Goal: Task Accomplishment & Management: Complete application form

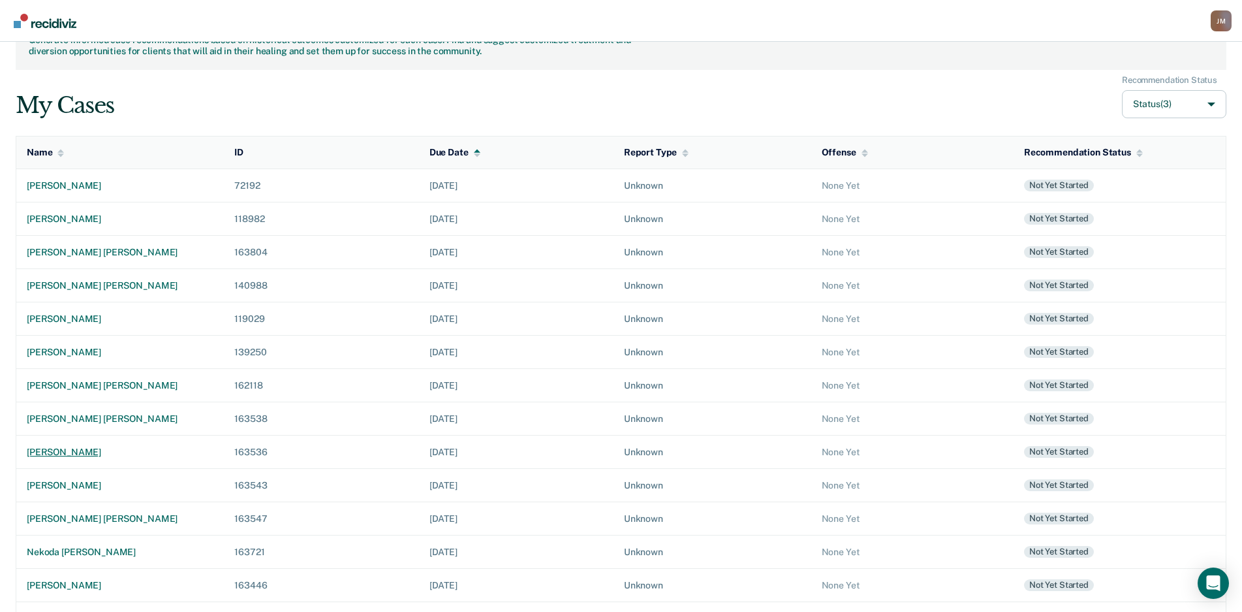
scroll to position [93, 0]
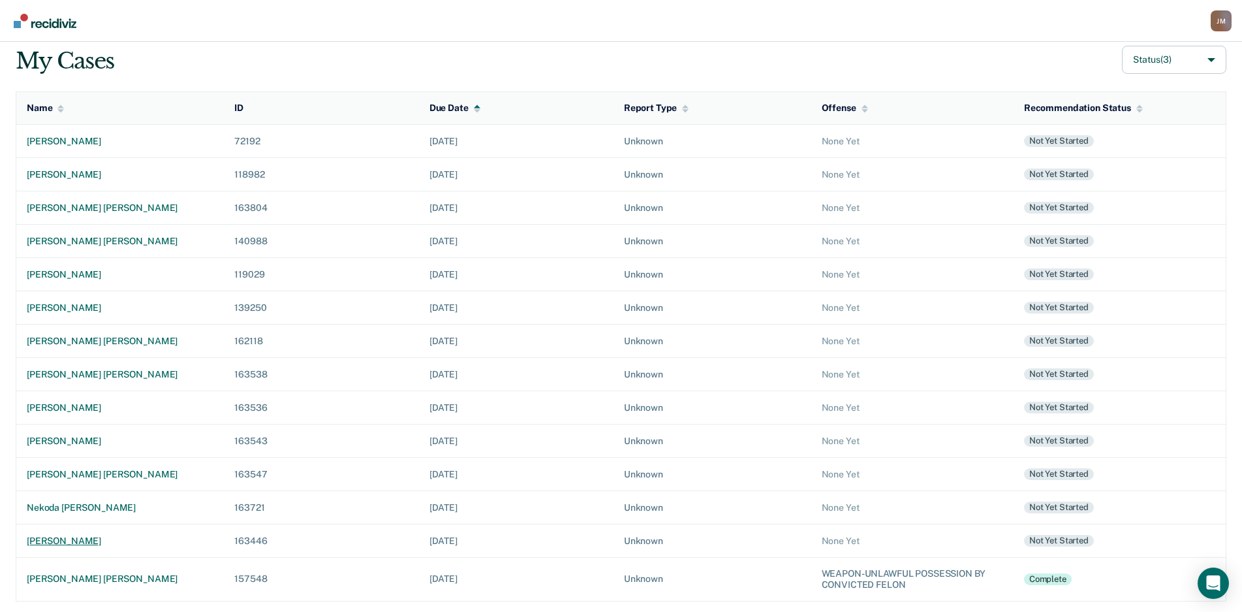
click at [84, 541] on div "[PERSON_NAME]" at bounding box center [120, 540] width 187 height 11
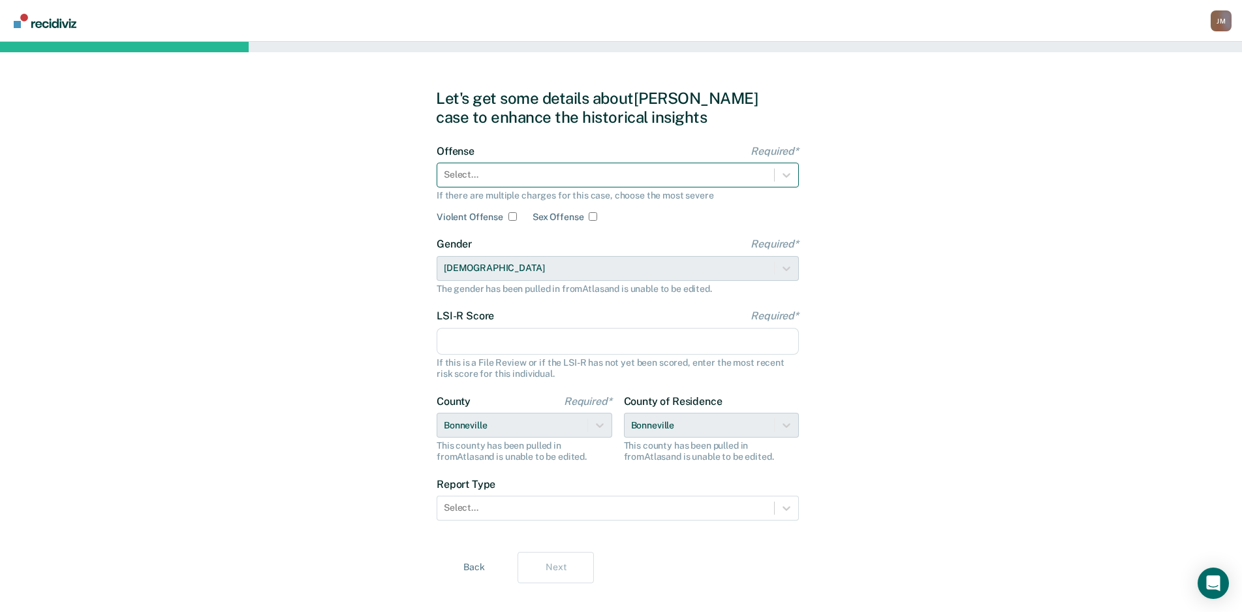
click at [673, 181] on div at bounding box center [606, 175] width 324 height 14
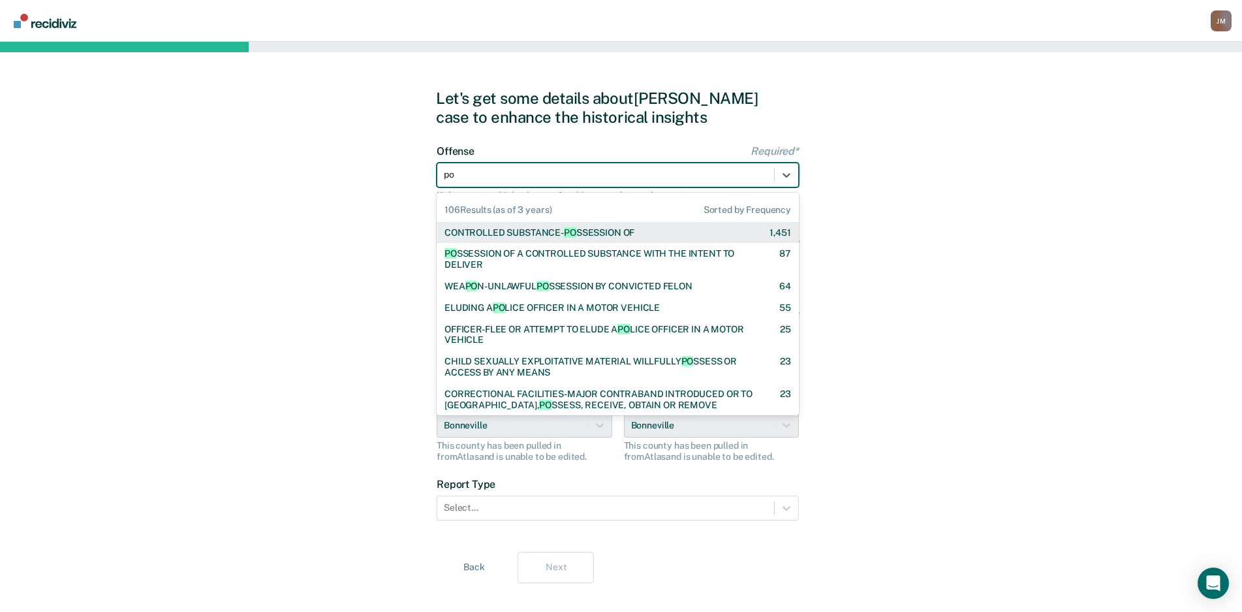
type input "pos"
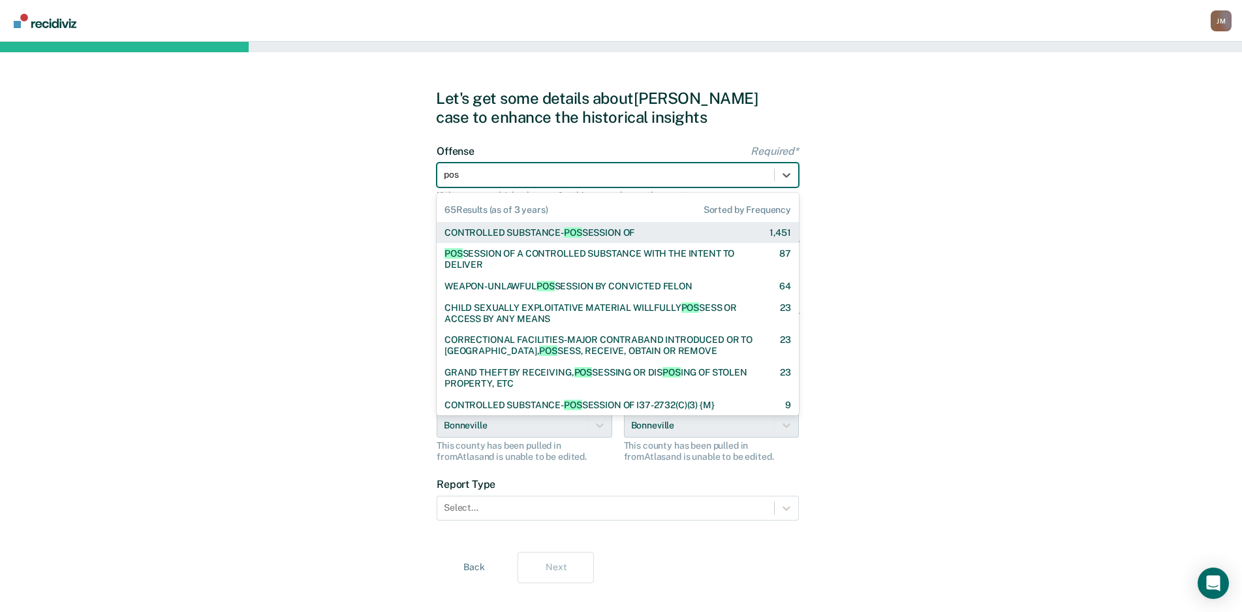
click at [660, 226] on div "CONTROLLED SUBSTANCE- POS SESSION OF 1,451" at bounding box center [618, 233] width 362 height 22
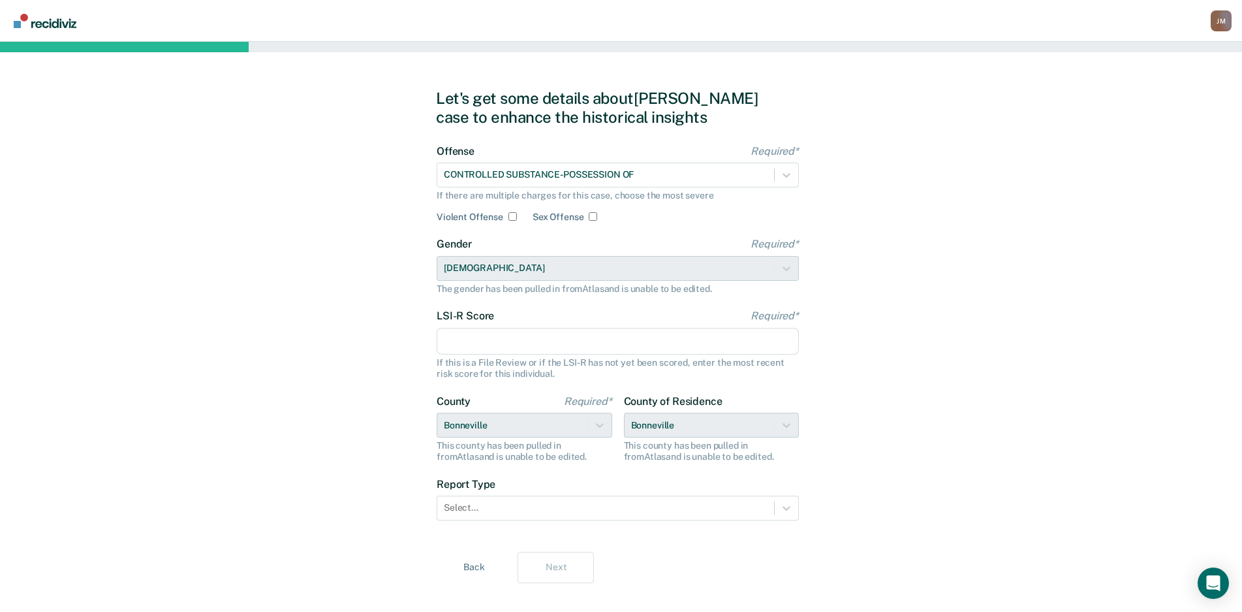
click at [638, 329] on input "LSI-R Score Required*" at bounding box center [618, 341] width 362 height 27
type input "18"
click at [555, 503] on div at bounding box center [606, 508] width 324 height 14
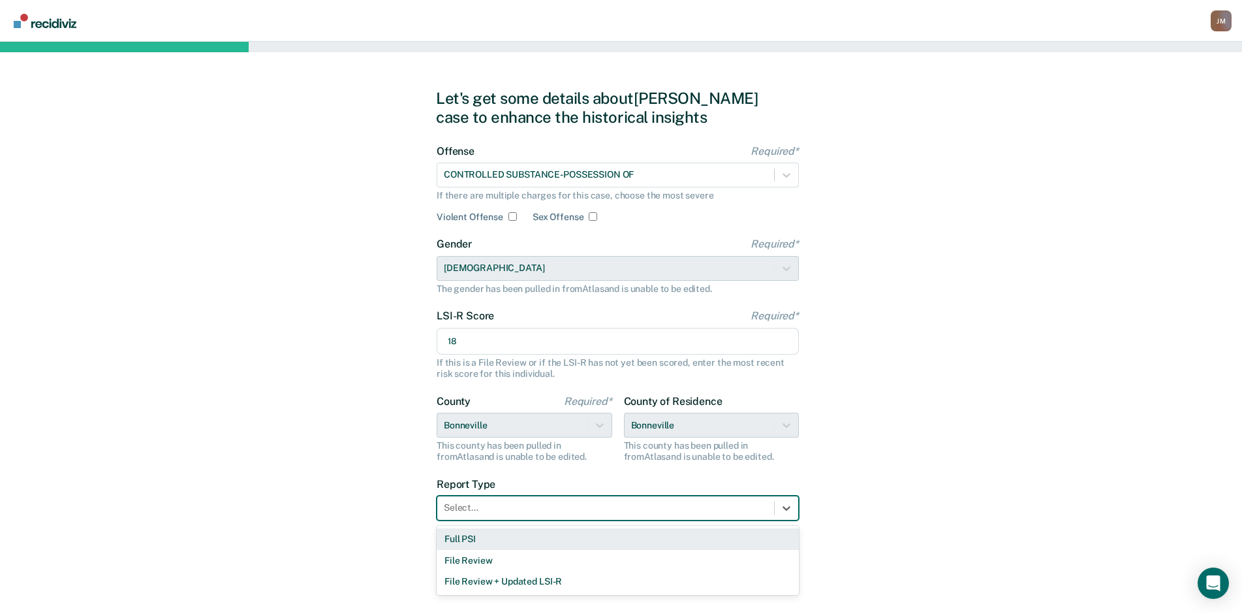
click at [532, 534] on div "Full PSI" at bounding box center [618, 539] width 362 height 22
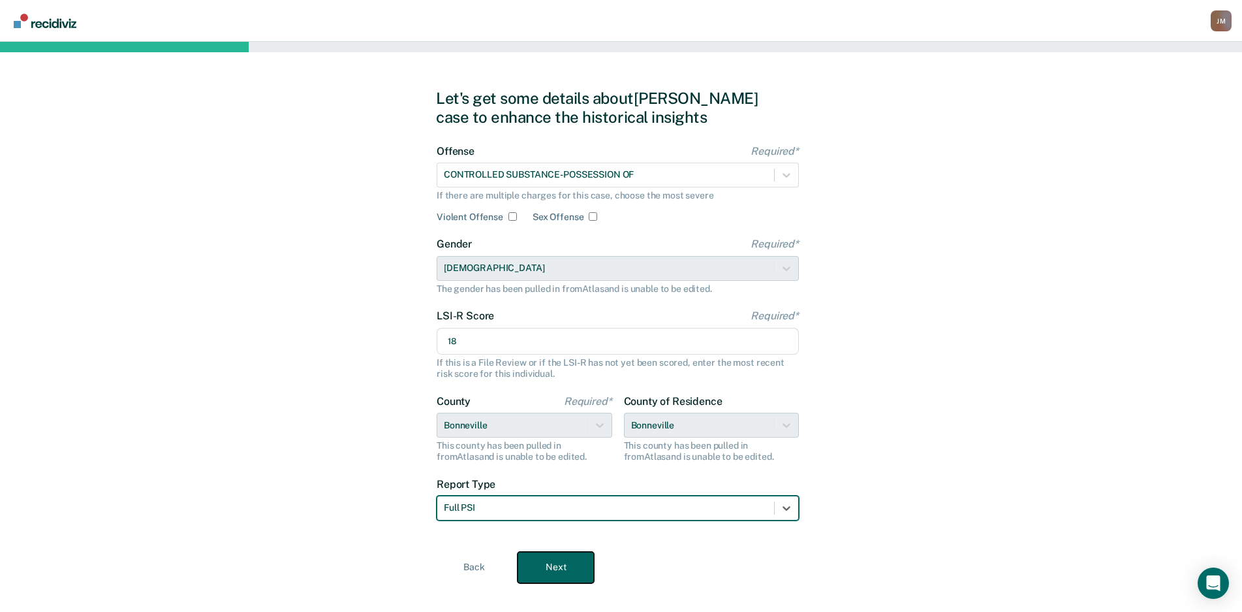
click at [577, 559] on button "Next" at bounding box center [556, 567] width 76 height 31
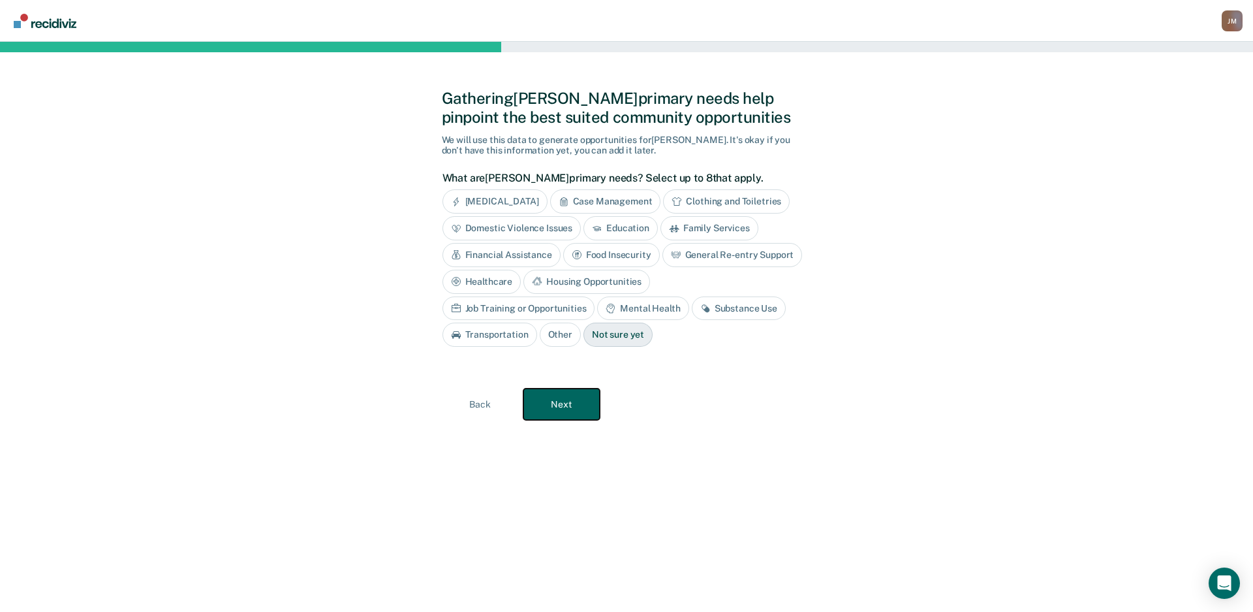
click at [585, 394] on button "Next" at bounding box center [561, 403] width 76 height 31
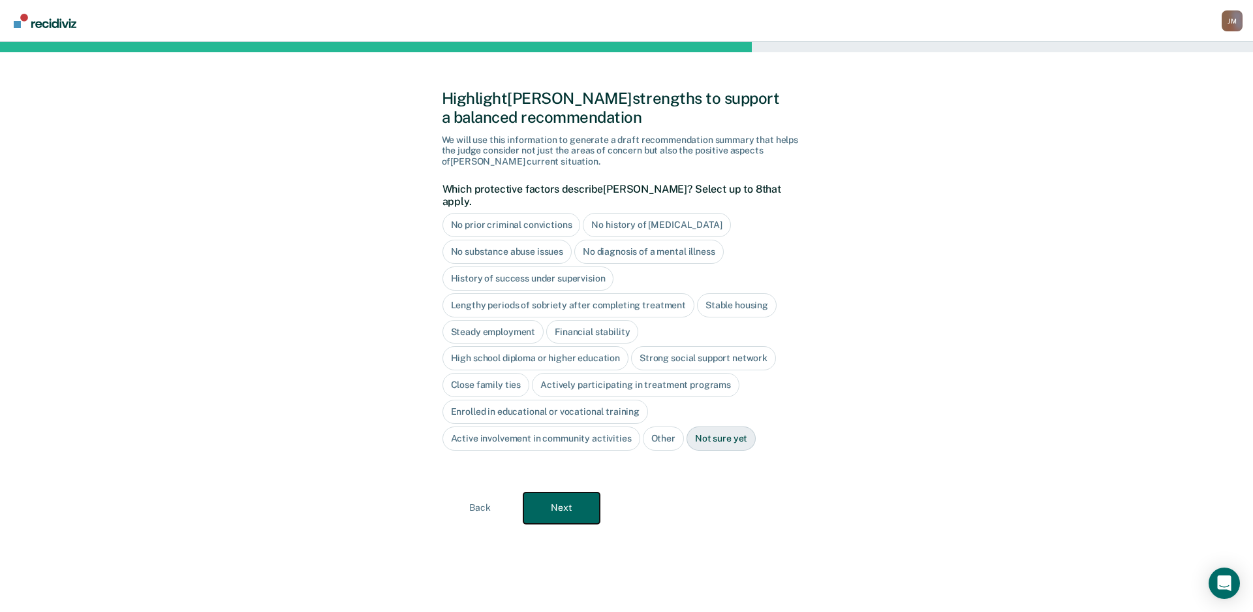
click at [581, 492] on button "Next" at bounding box center [561, 507] width 76 height 31
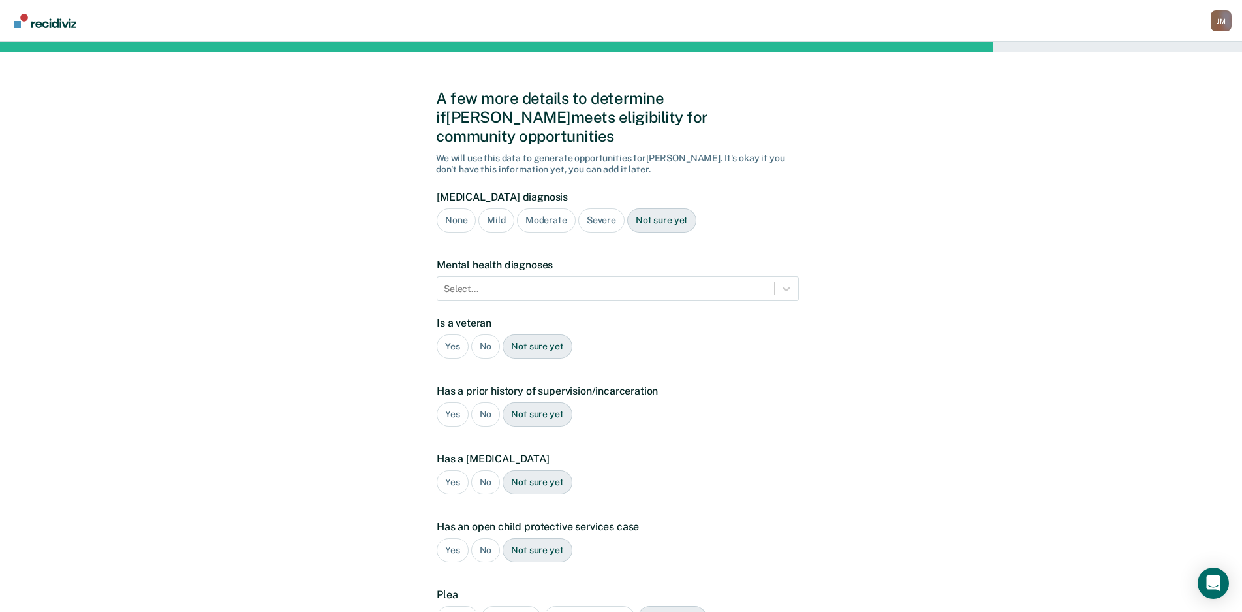
click at [552, 208] on div "Moderate" at bounding box center [546, 220] width 59 height 24
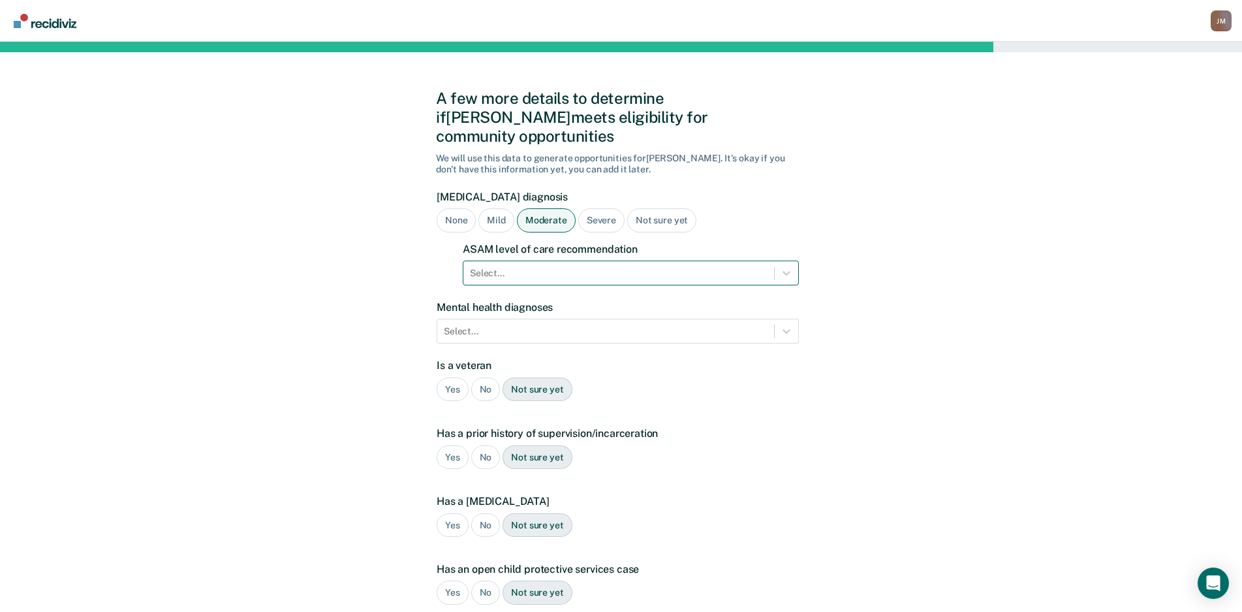
click at [740, 266] on div at bounding box center [619, 273] width 298 height 14
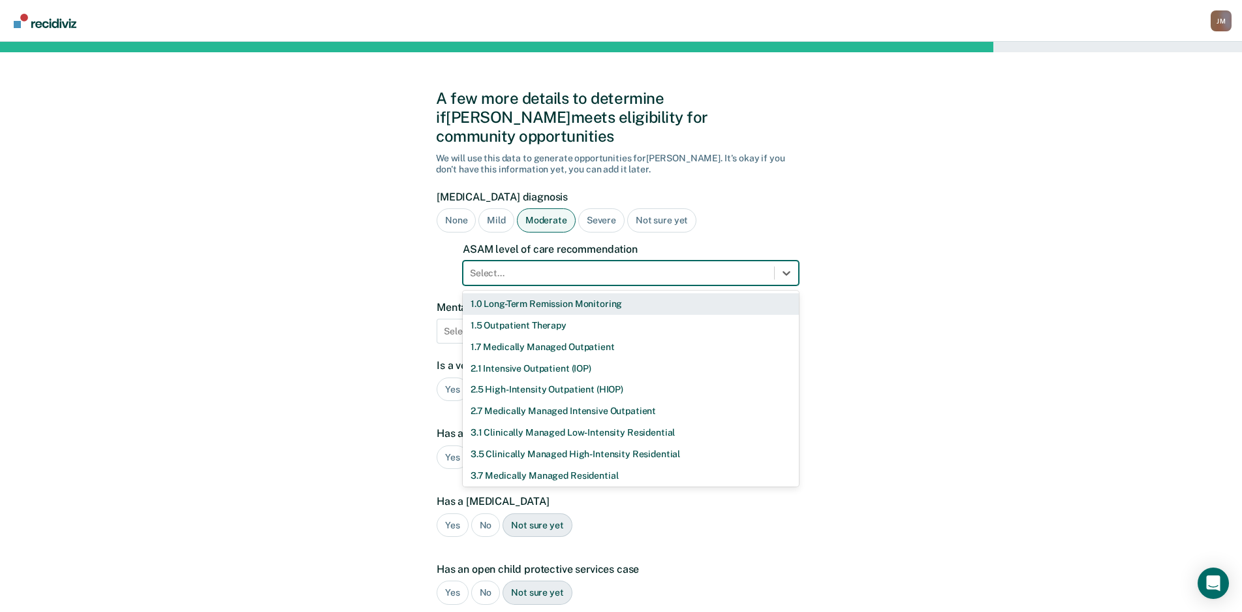
click at [1022, 245] on div "A few more details to determine if [PERSON_NAME] meets eligibility for communit…" at bounding box center [621, 417] width 1242 height 751
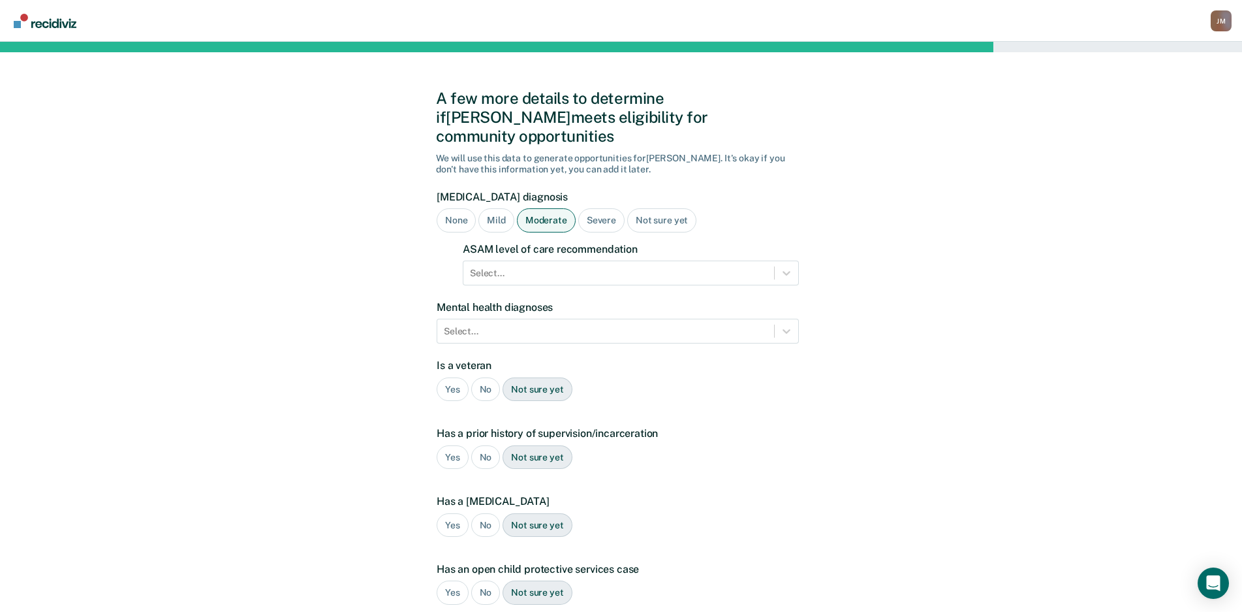
scroll to position [162, 0]
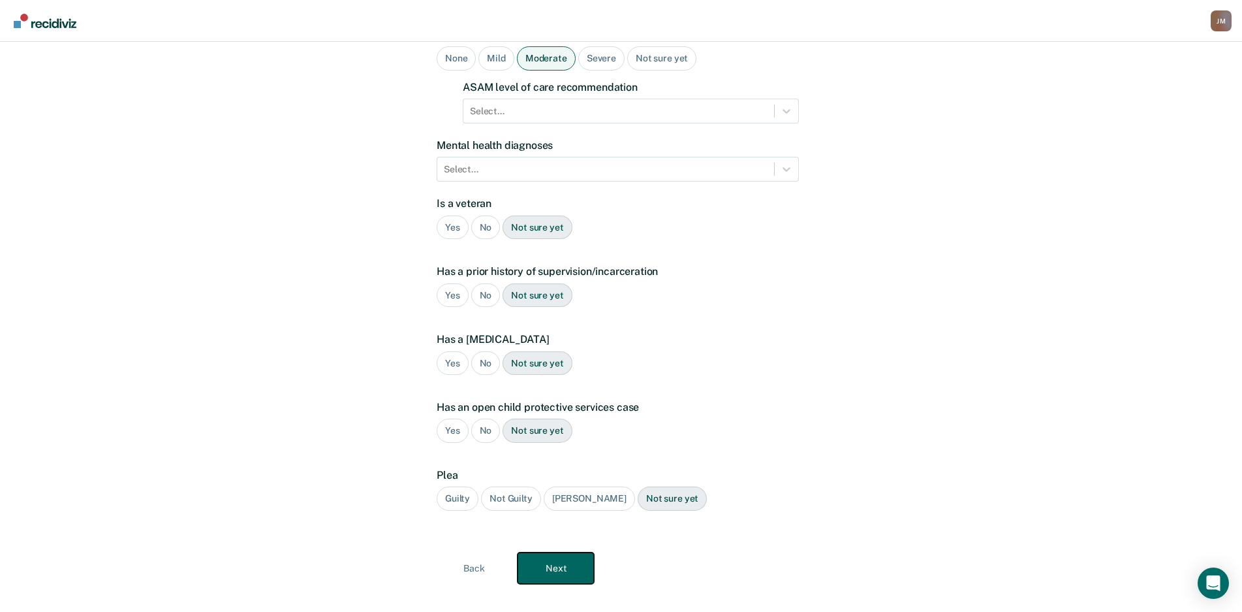
click at [556, 552] on button "Next" at bounding box center [556, 567] width 76 height 31
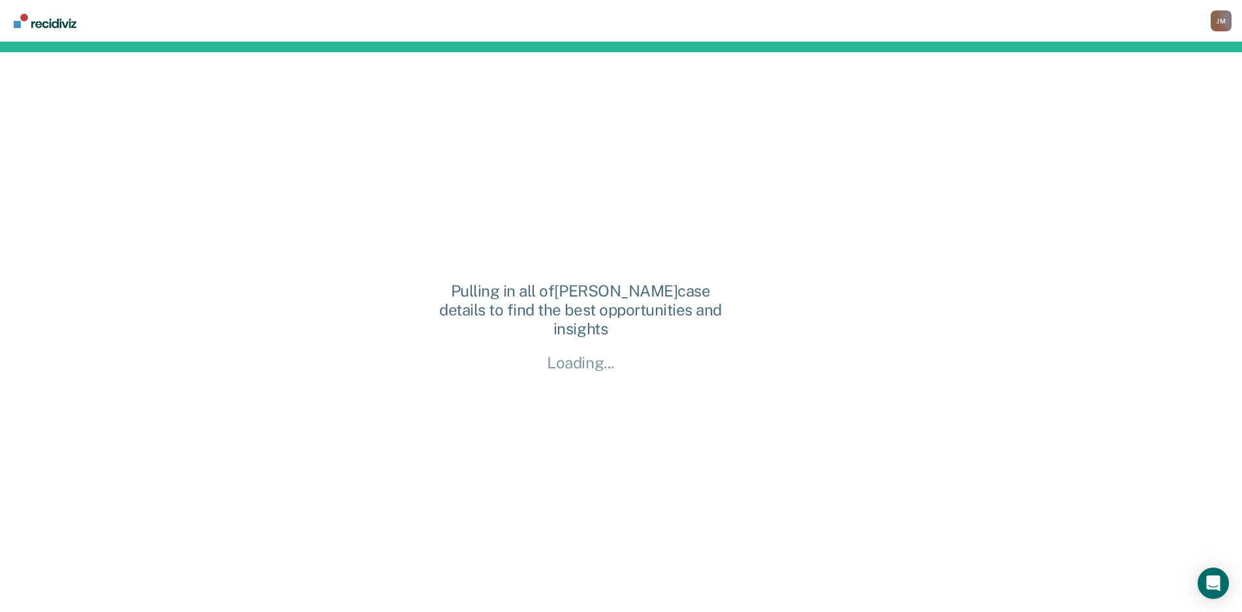
scroll to position [0, 0]
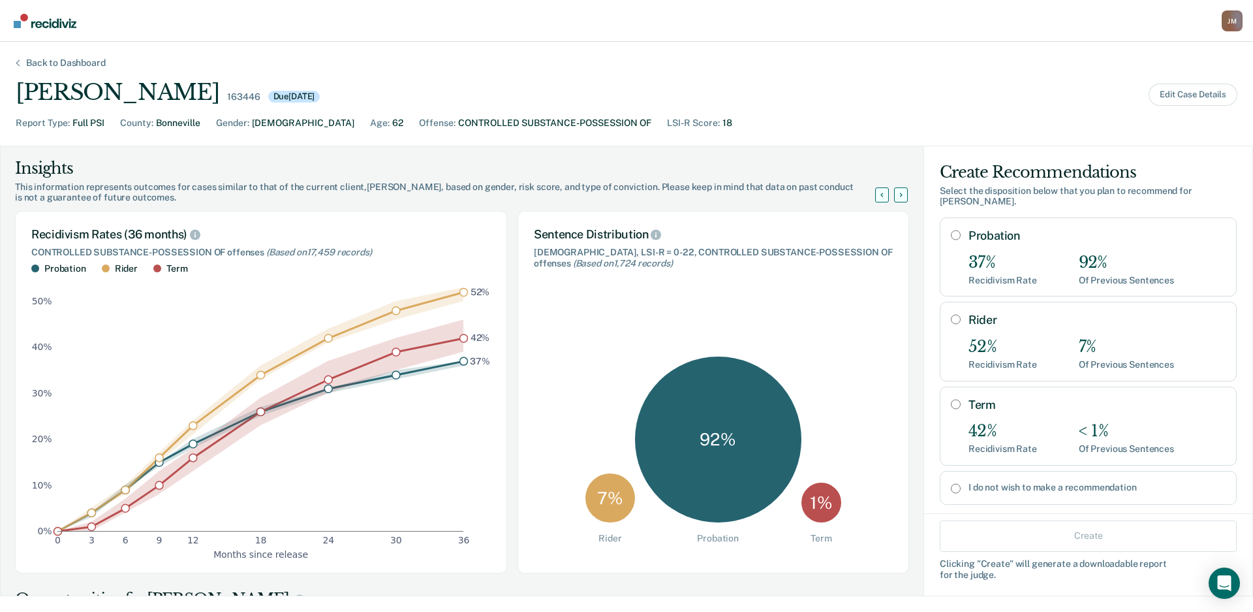
click at [1028, 253] on div "37% Recidivism Rate 92% Of Previous Sentences" at bounding box center [1097, 269] width 257 height 33
radio input "true"
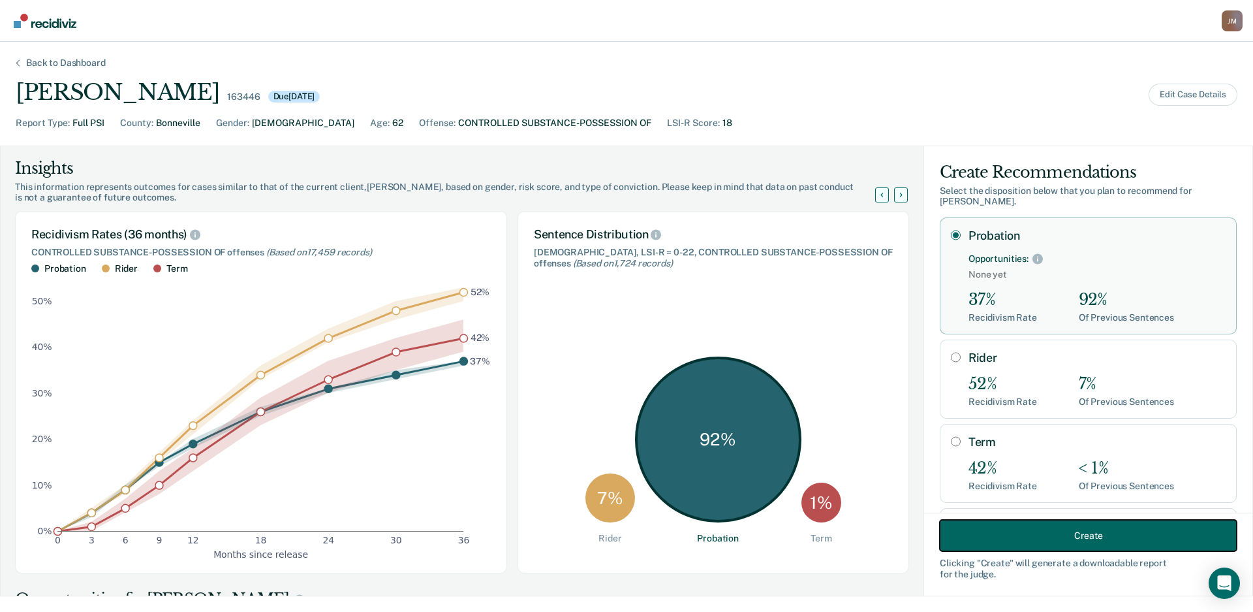
click at [1005, 529] on button "Create" at bounding box center [1088, 535] width 297 height 31
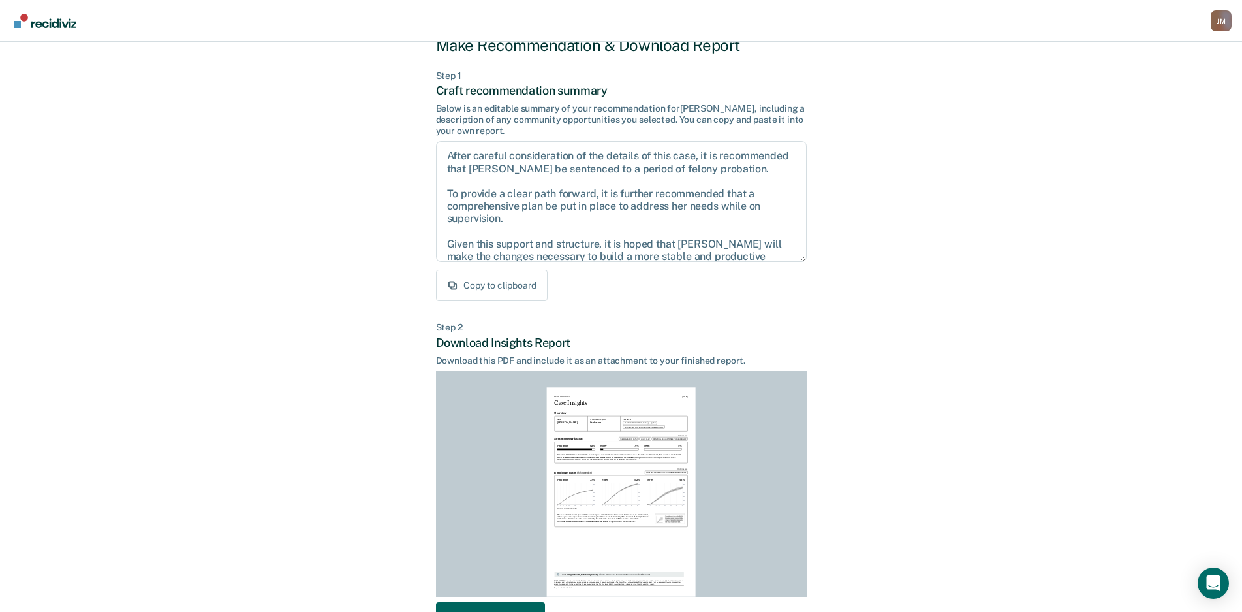
scroll to position [133, 0]
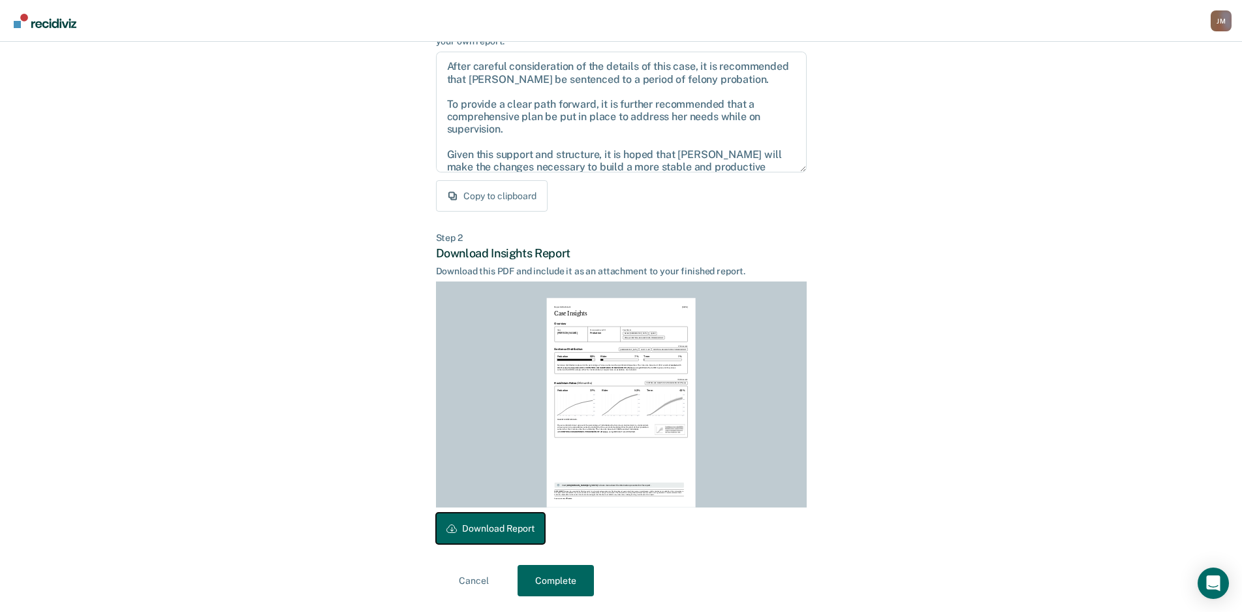
click at [500, 527] on button "Download Report" at bounding box center [490, 527] width 109 height 31
click at [552, 570] on button "Complete" at bounding box center [556, 580] width 76 height 31
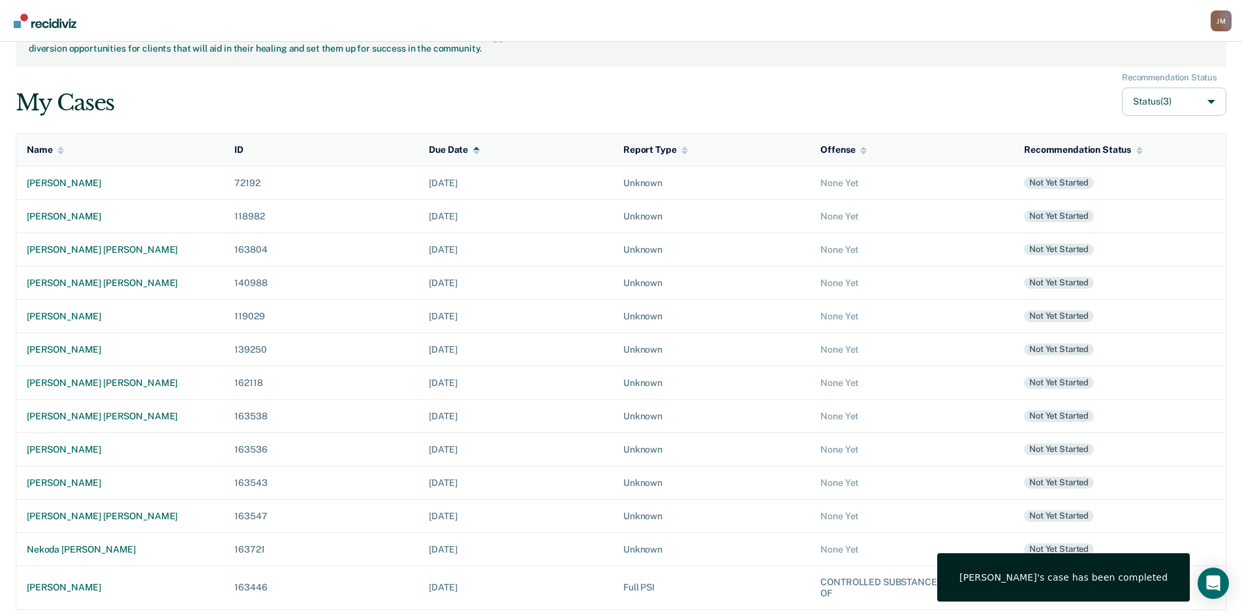
scroll to position [102, 0]
